Goal: Task Accomplishment & Management: Manage account settings

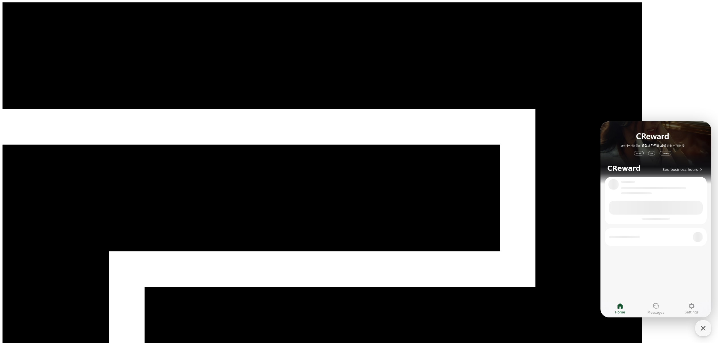
click at [659, 305] on icon at bounding box center [656, 306] width 6 height 6
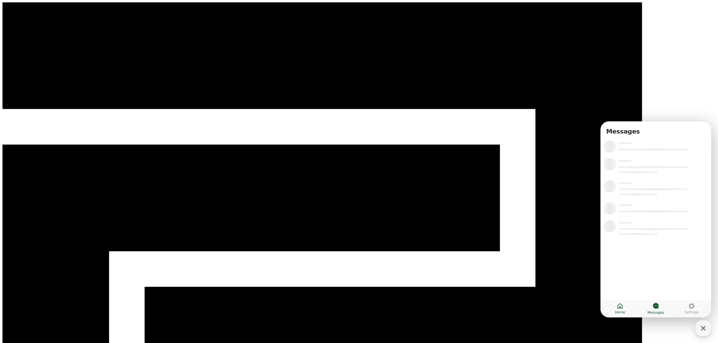
click at [620, 308] on icon at bounding box center [620, 305] width 7 height 7
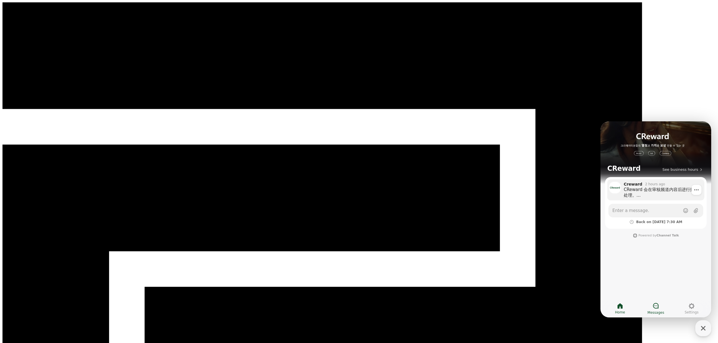
click at [662, 185] on div "Creward 2 hours ago" at bounding box center [662, 183] width 77 height 5
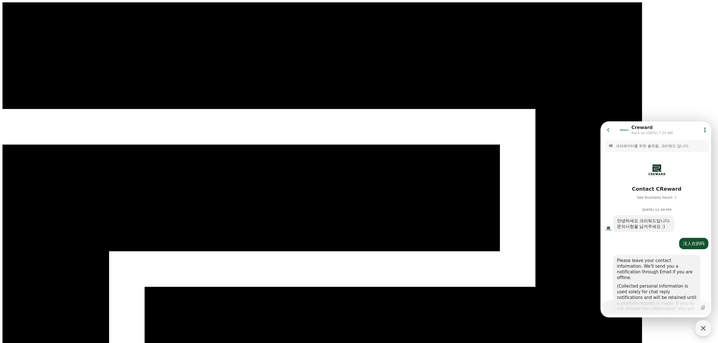
scroll to position [526, 0]
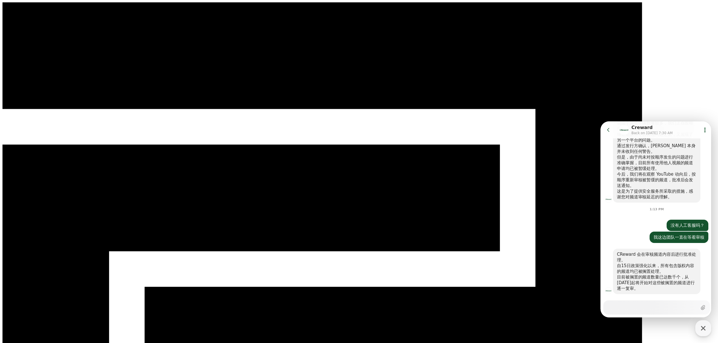
click at [609, 130] on icon at bounding box center [609, 130] width 6 height 6
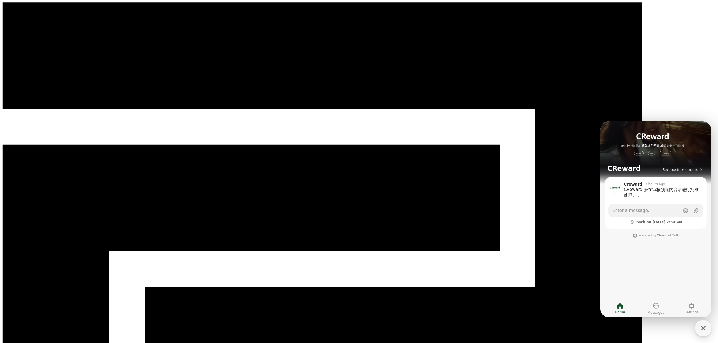
click at [705, 326] on icon "button" at bounding box center [703, 328] width 10 height 10
